Goal: Information Seeking & Learning: Learn about a topic

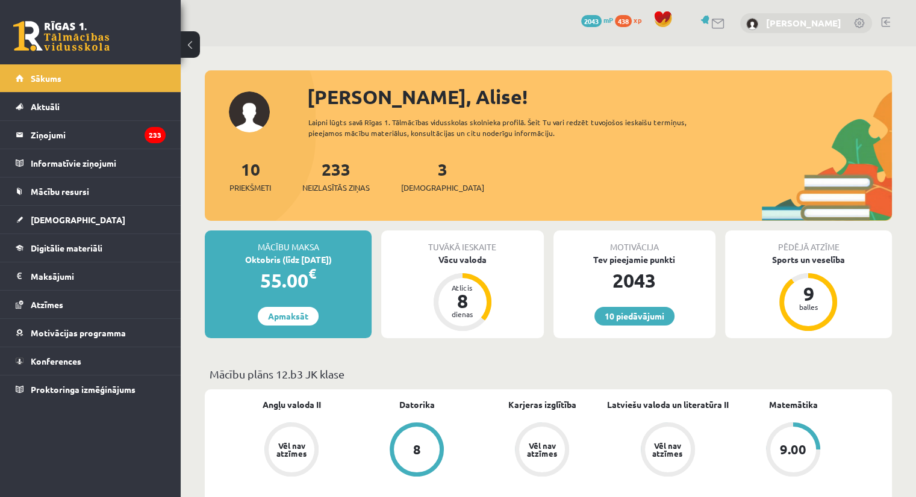
click at [779, 27] on link "[PERSON_NAME]" at bounding box center [803, 23] width 75 height 12
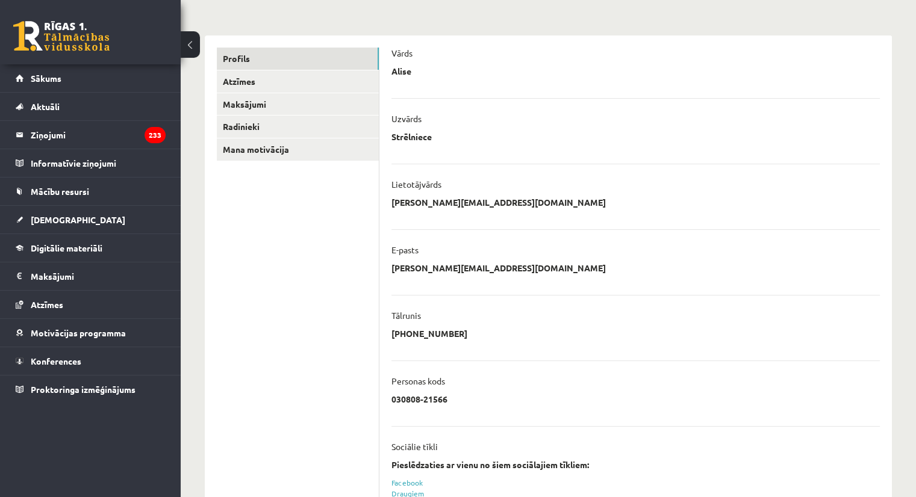
scroll to position [51, 0]
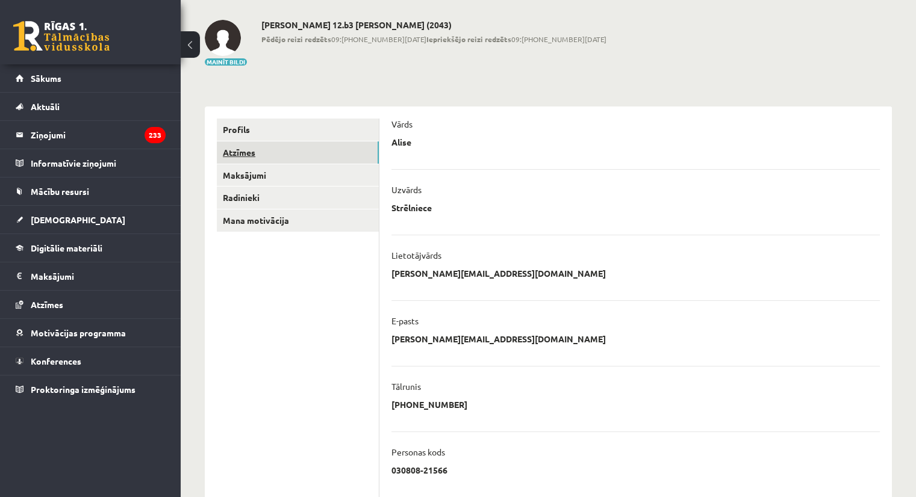
click at [261, 155] on link "Atzīmes" at bounding box center [298, 153] width 162 height 22
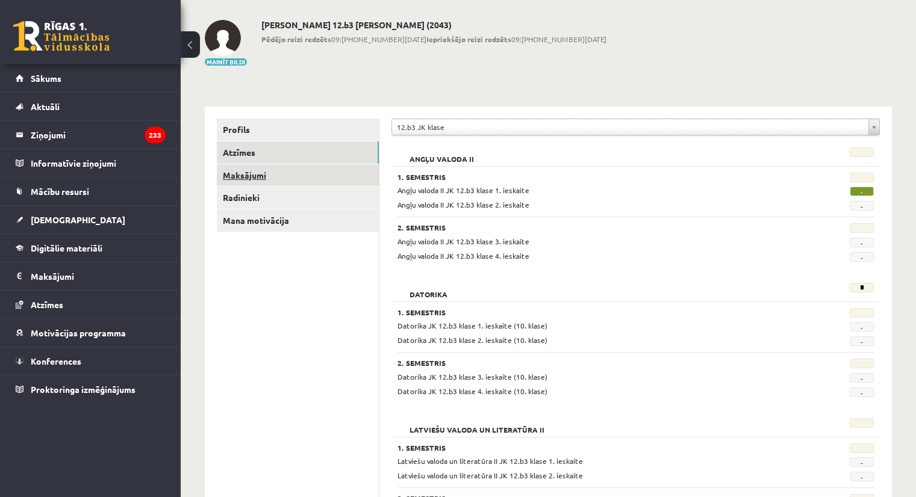
click at [331, 164] on link "Maksājumi" at bounding box center [298, 175] width 162 height 22
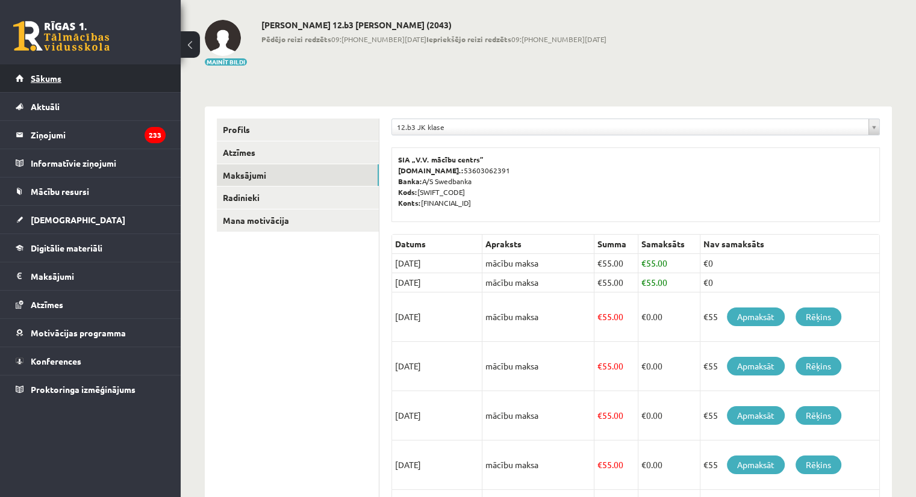
click at [37, 89] on link "Sākums" at bounding box center [91, 78] width 150 height 28
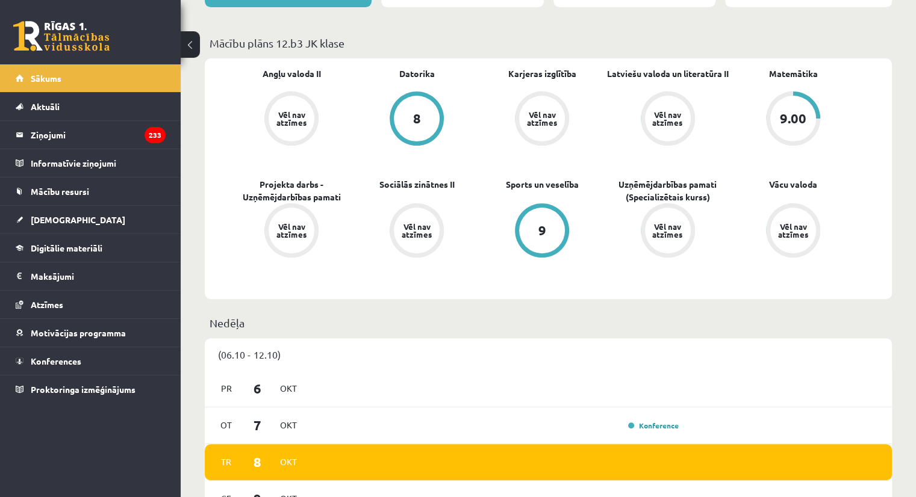
scroll to position [354, 0]
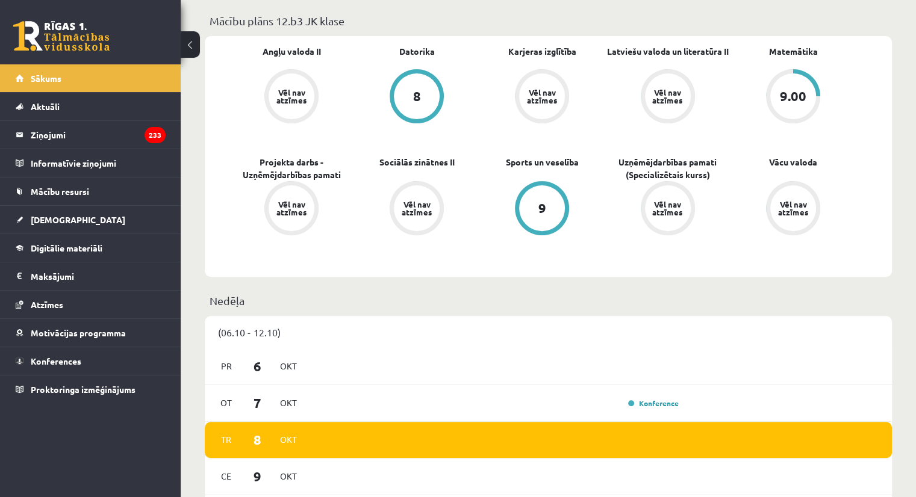
drag, startPoint x: 913, startPoint y: 174, endPoint x: 917, endPoint y: 182, distance: 8.9
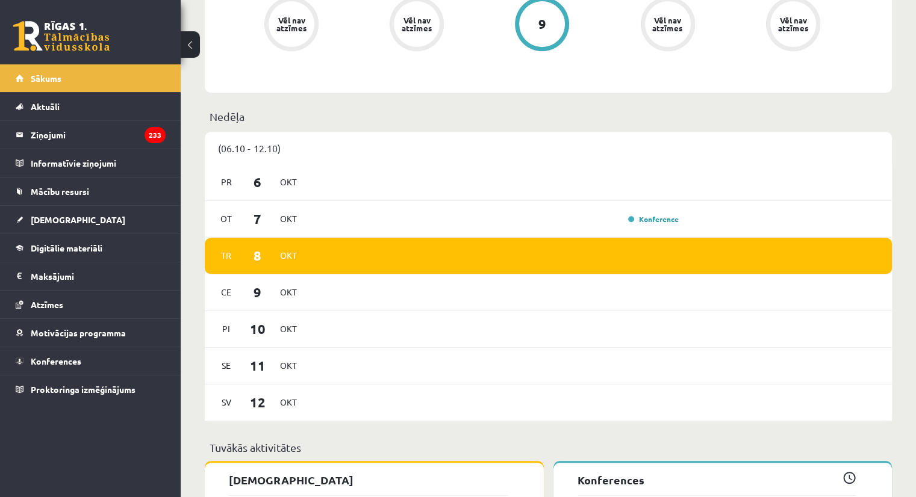
scroll to position [637, 0]
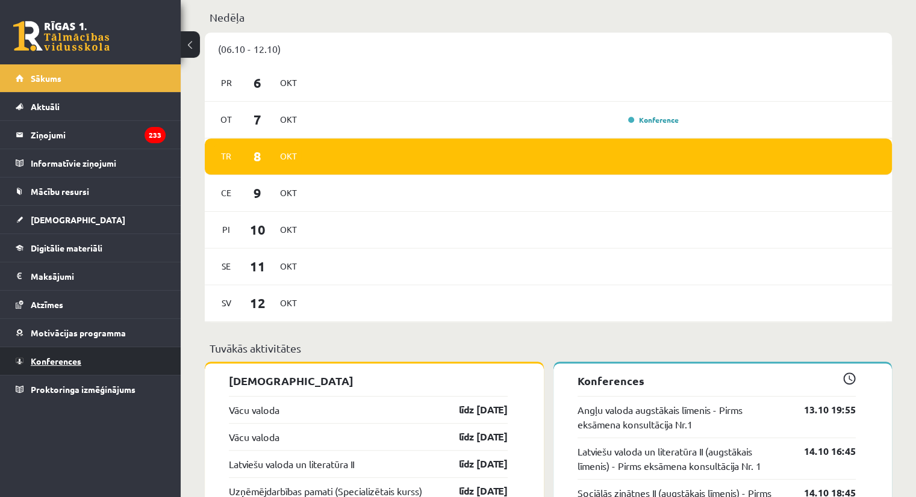
click at [154, 352] on link "Konferences" at bounding box center [91, 362] width 150 height 28
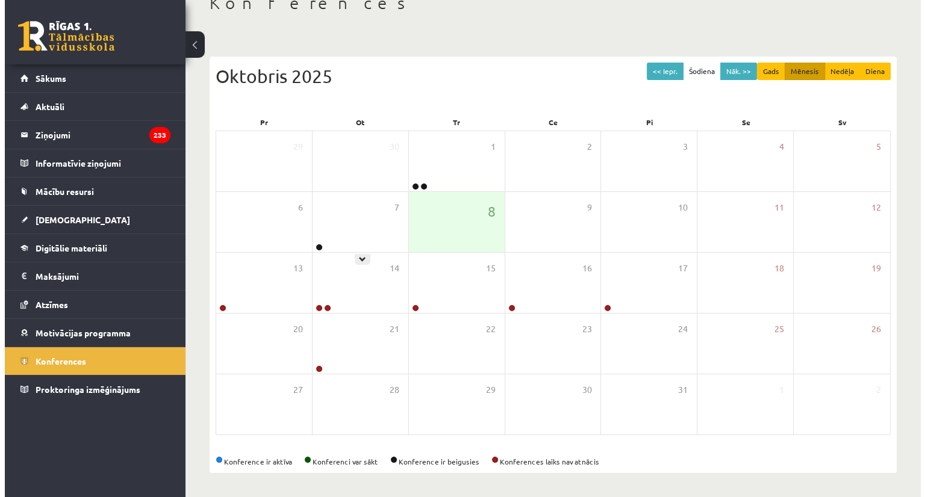
scroll to position [77, 0]
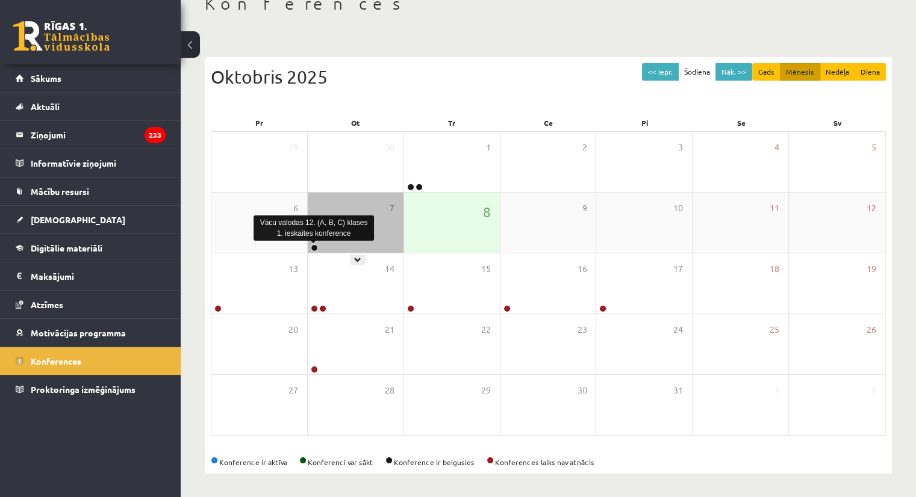
click at [316, 245] on link at bounding box center [314, 248] width 7 height 7
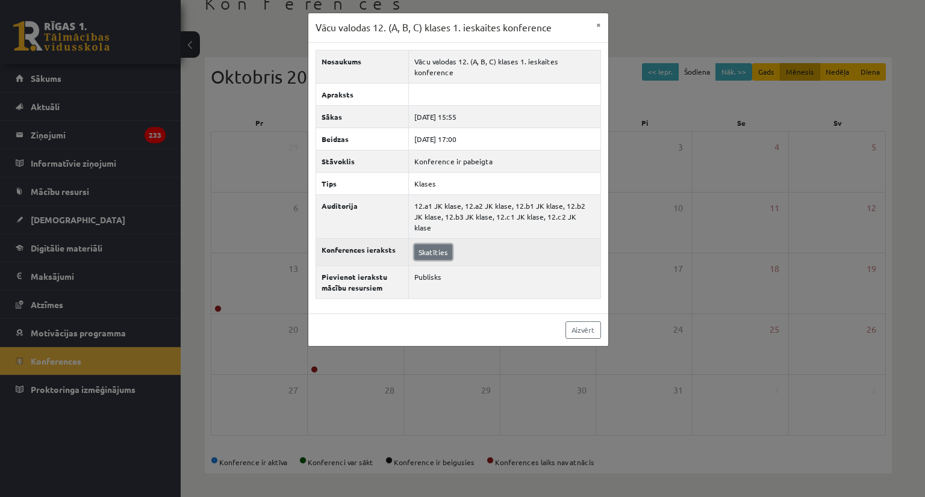
click at [440, 245] on link "Skatīties" at bounding box center [433, 253] width 38 height 16
